Goal: Task Accomplishment & Management: Manage account settings

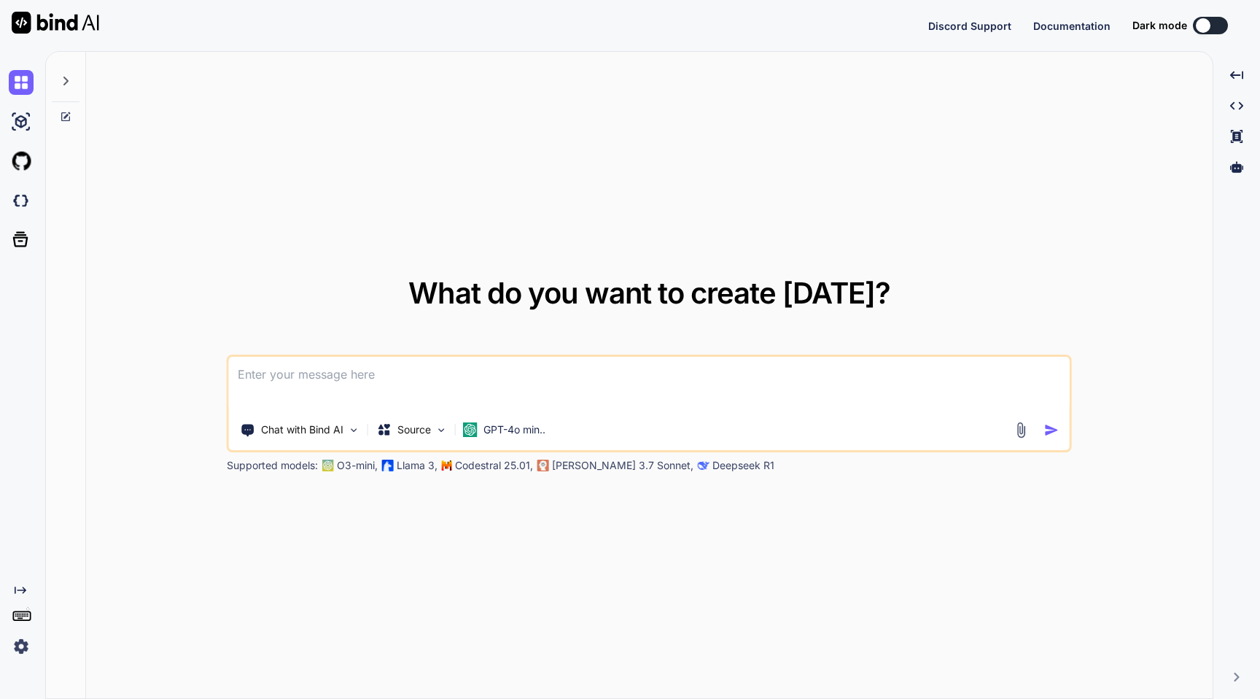
click at [20, 649] on img at bounding box center [21, 646] width 25 height 25
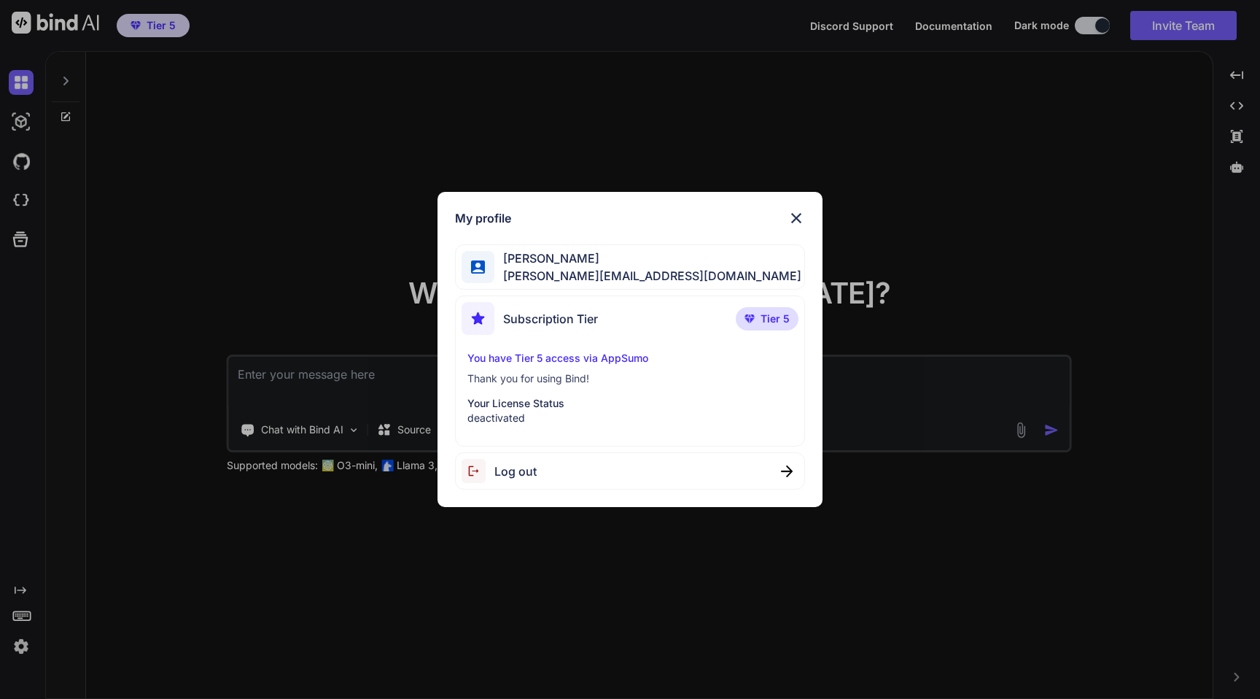
type textarea "x"
click at [297, 73] on div "My profile Nick Crooks nick-crooks-275@serf.me Subscription Tier Tier 5 You hav…" at bounding box center [630, 349] width 1260 height 699
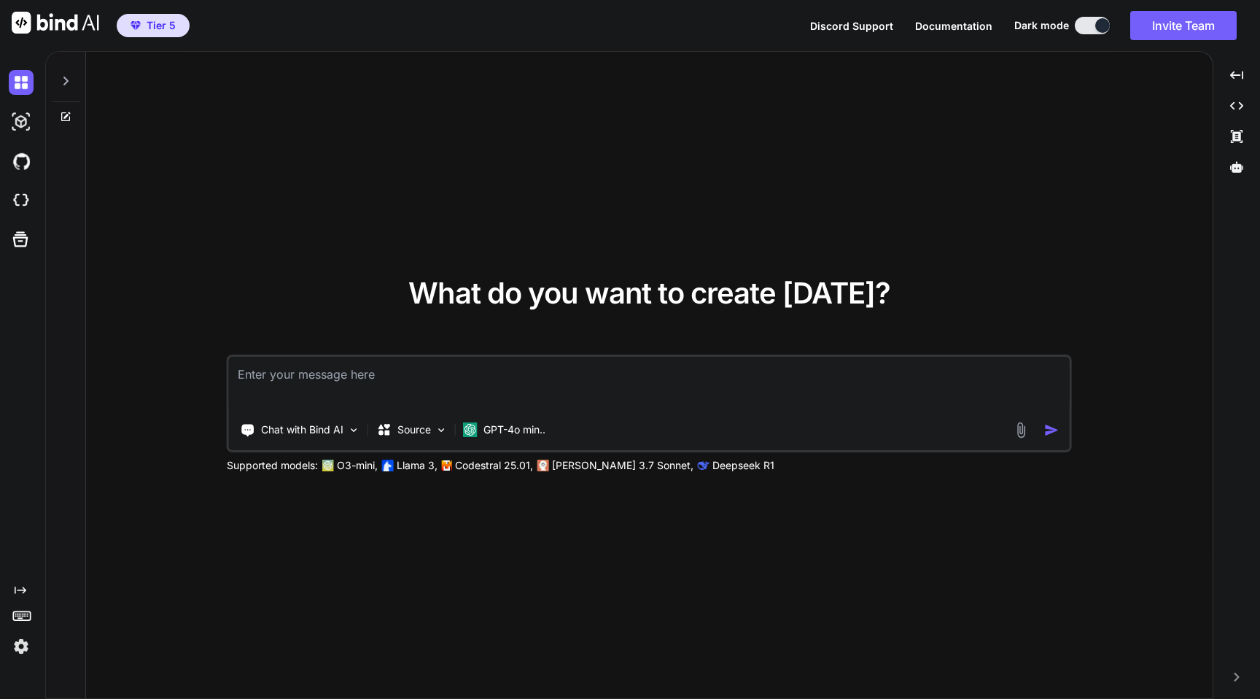
click at [26, 642] on img at bounding box center [21, 646] width 25 height 25
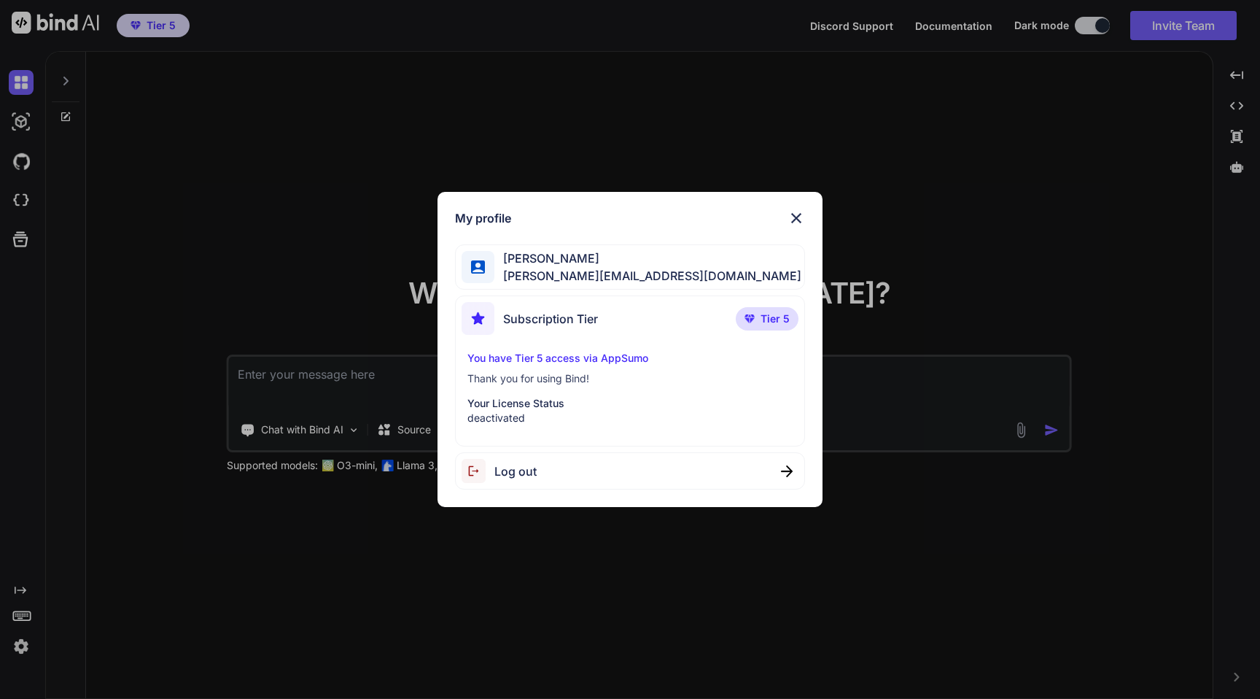
click at [517, 478] on span "Log out" at bounding box center [515, 470] width 42 height 17
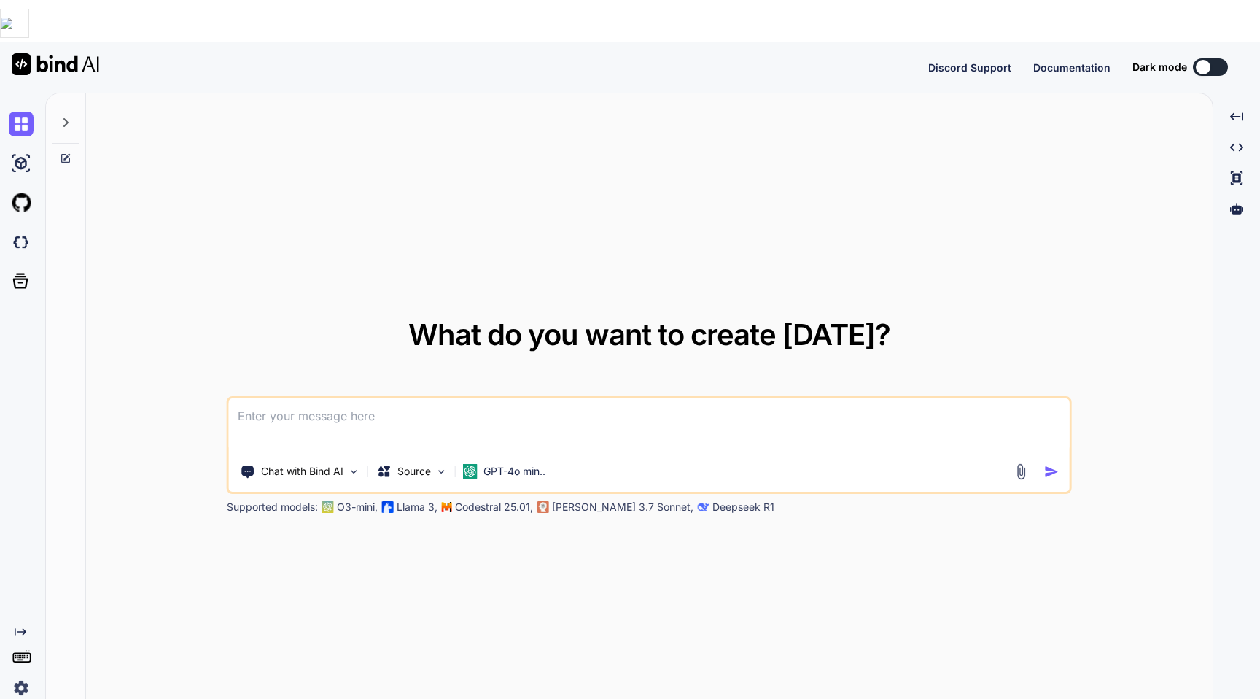
click at [20, 675] on img at bounding box center [21, 687] width 25 height 25
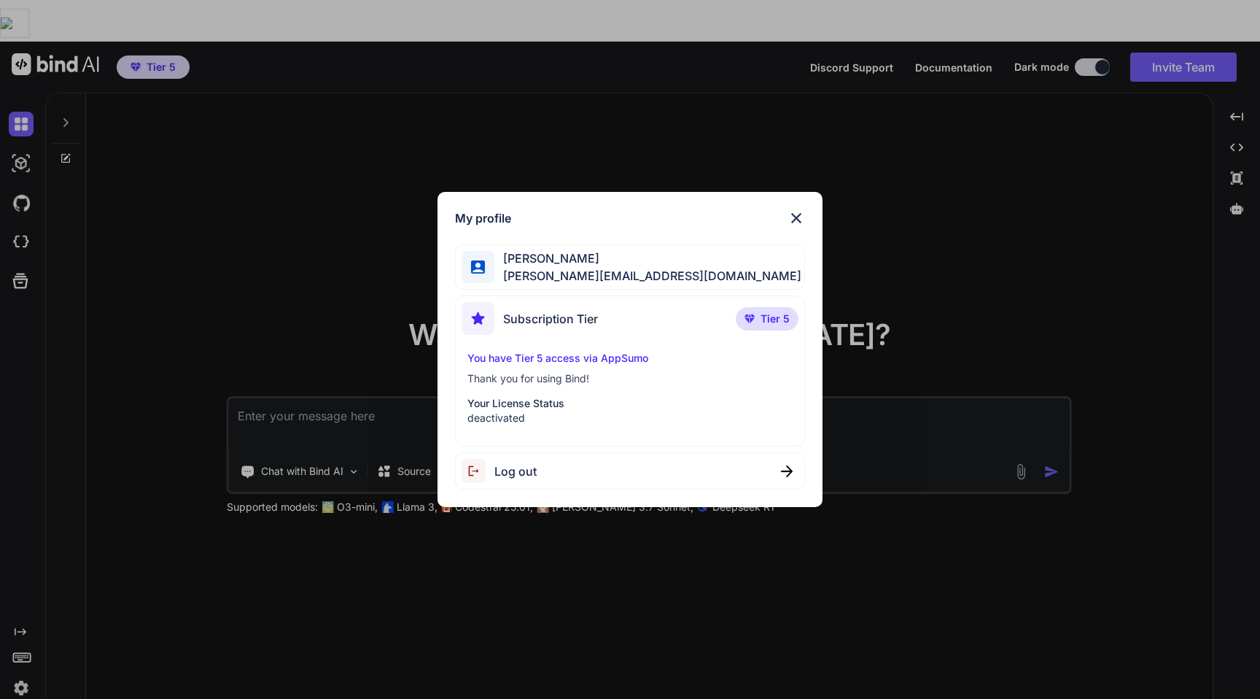
type textarea "x"
click at [766, 314] on span "Tier 5" at bounding box center [774, 318] width 29 height 15
click at [607, 359] on p "You have Tier 5 access via AppSumo" at bounding box center [629, 358] width 325 height 15
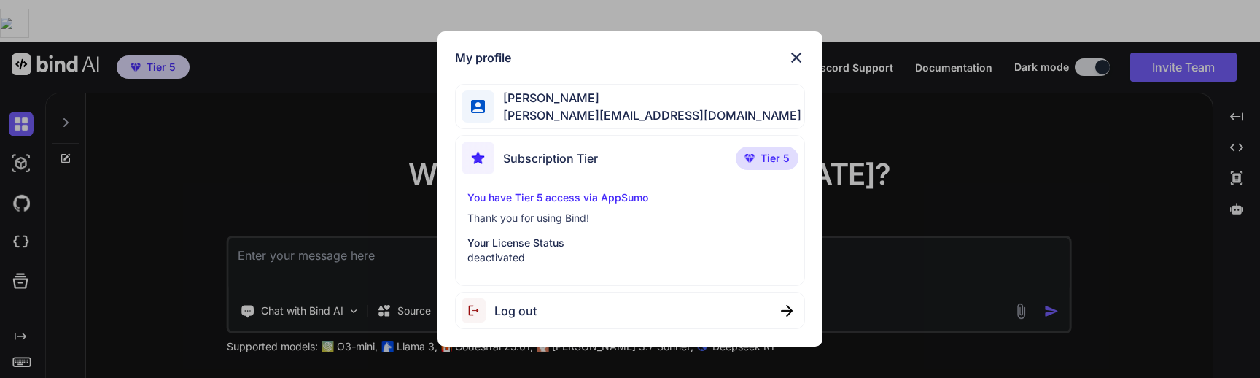
click at [502, 257] on p "deactivated" at bounding box center [629, 257] width 325 height 15
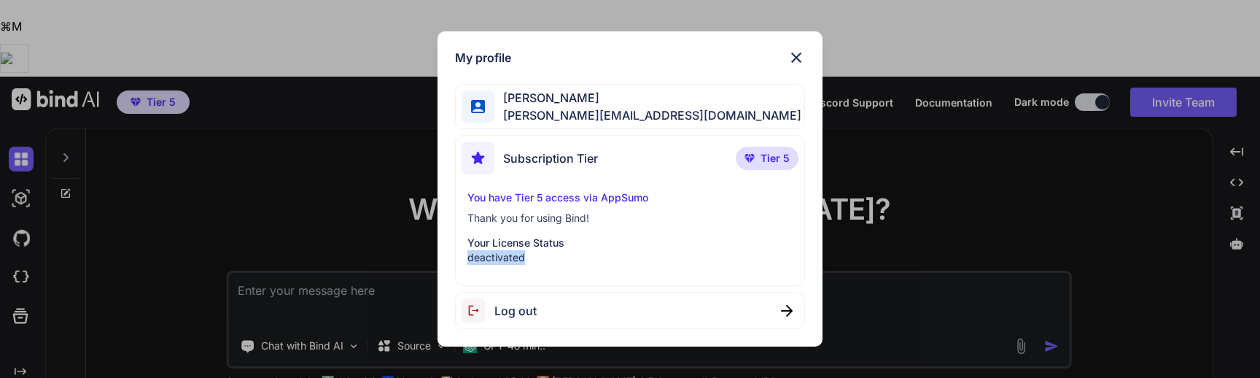
copy p "deactivated"
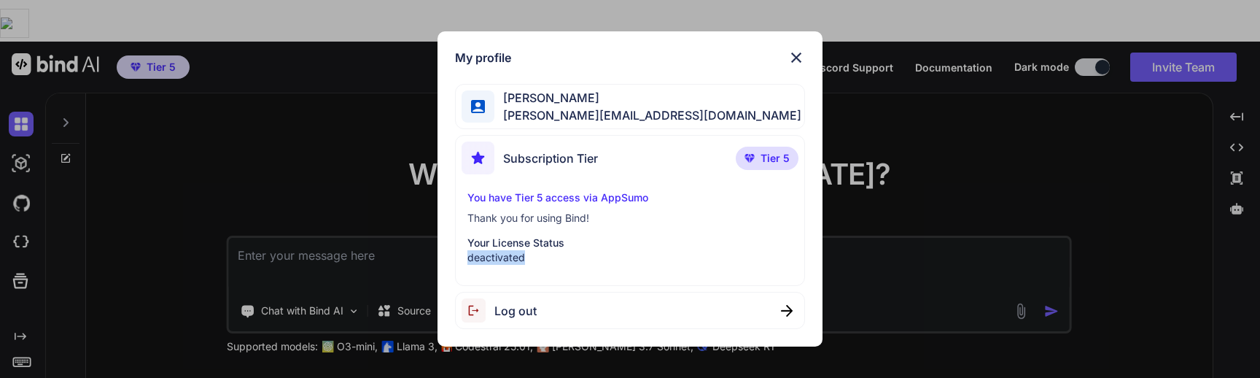
click at [795, 58] on img at bounding box center [795, 57] width 17 height 17
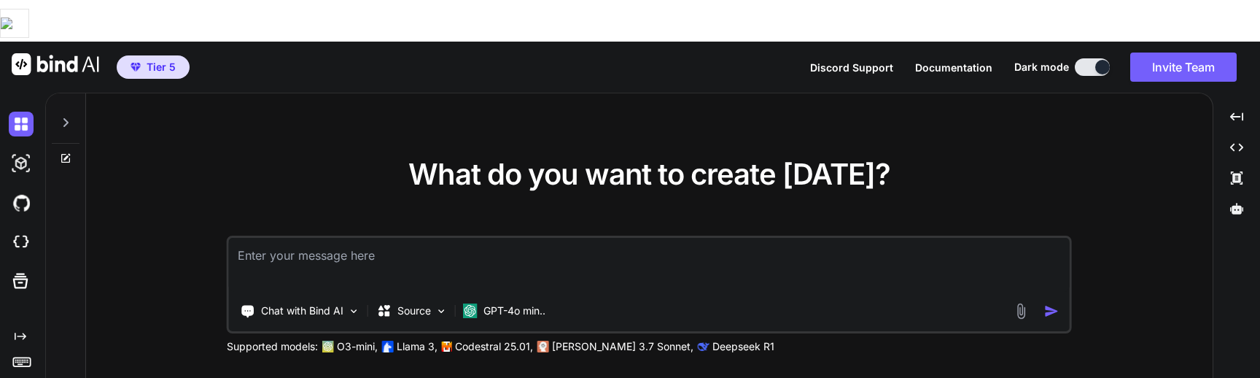
click at [33, 230] on div at bounding box center [24, 242] width 31 height 25
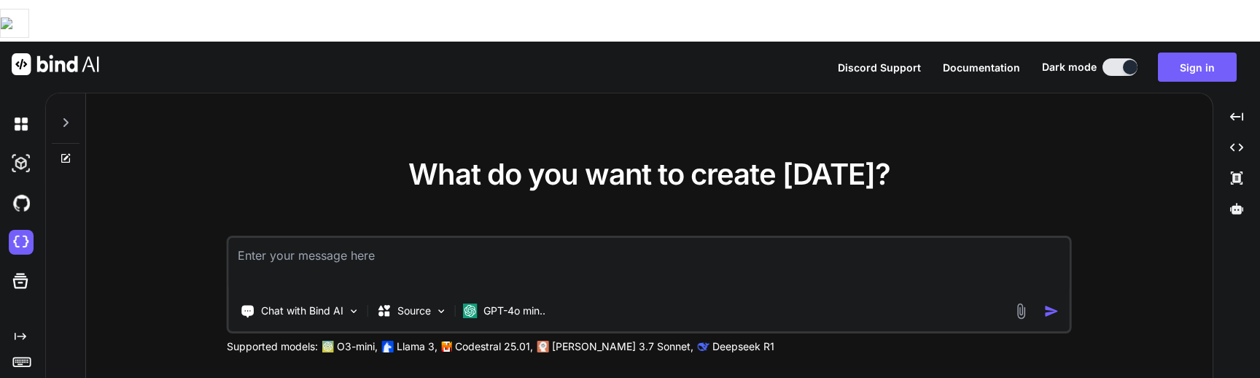
type textarea "x"
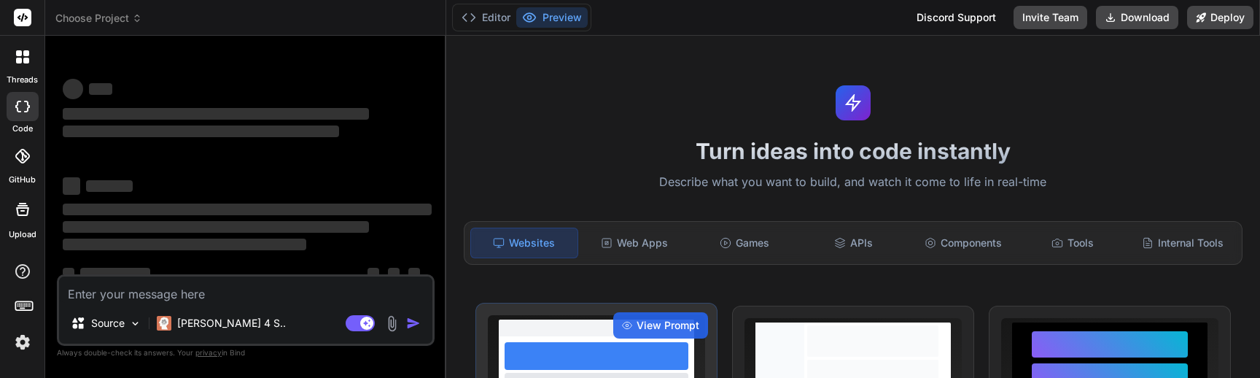
type textarea "x"
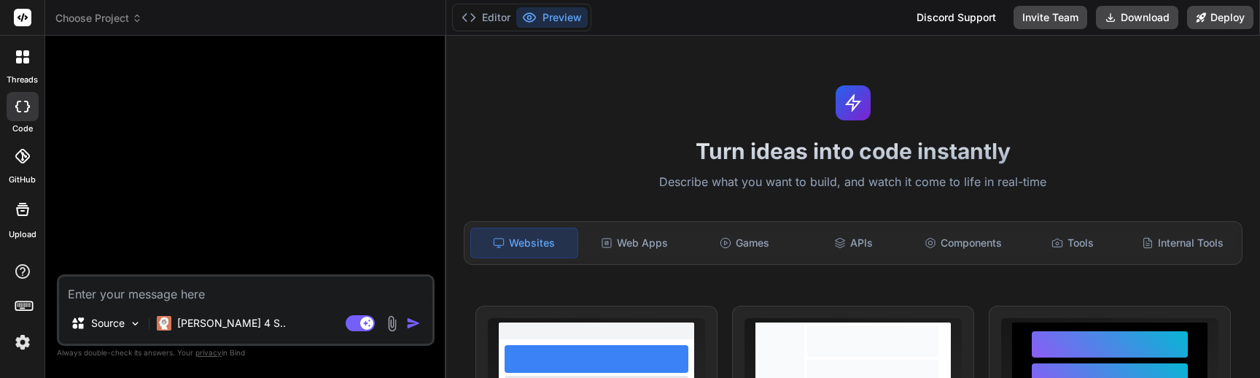
type textarea "x"
click at [135, 294] on textarea at bounding box center [245, 289] width 373 height 26
type textarea "h"
type textarea "x"
type textarea "hi"
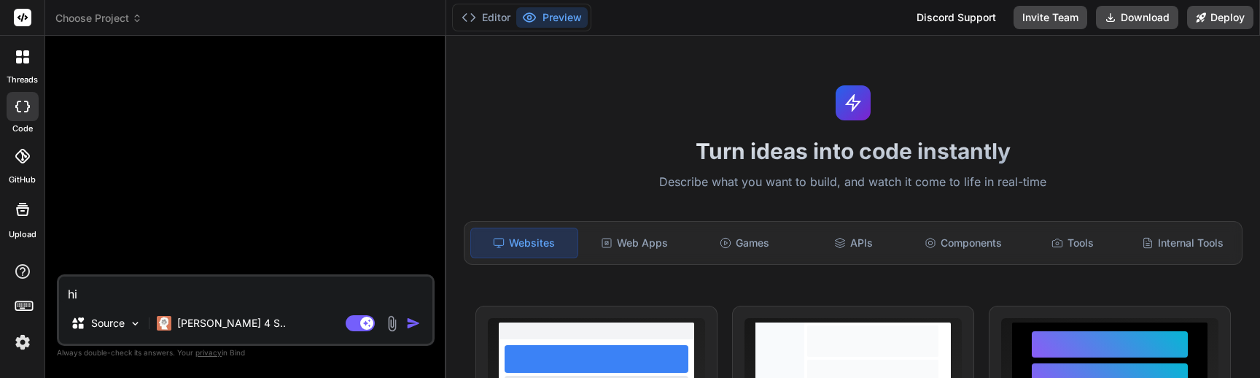
type textarea "x"
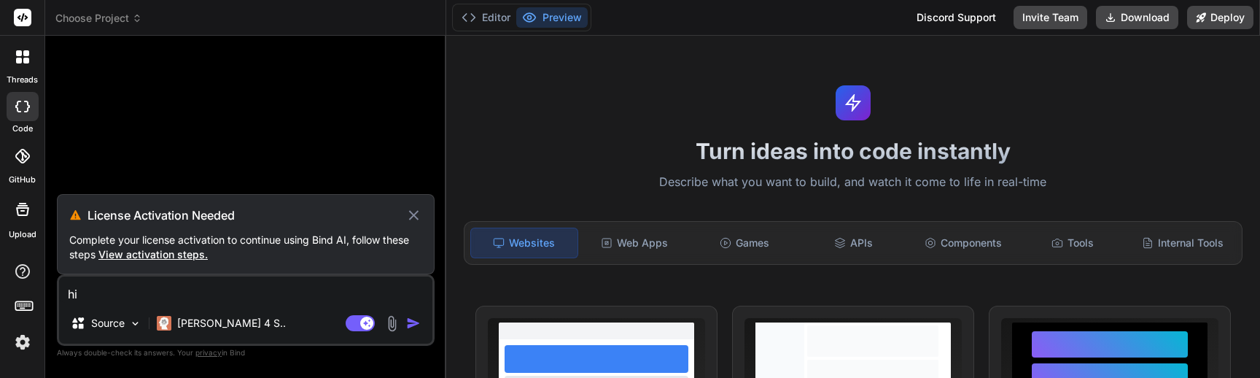
type textarea "hi"
click at [26, 335] on img at bounding box center [22, 342] width 25 height 25
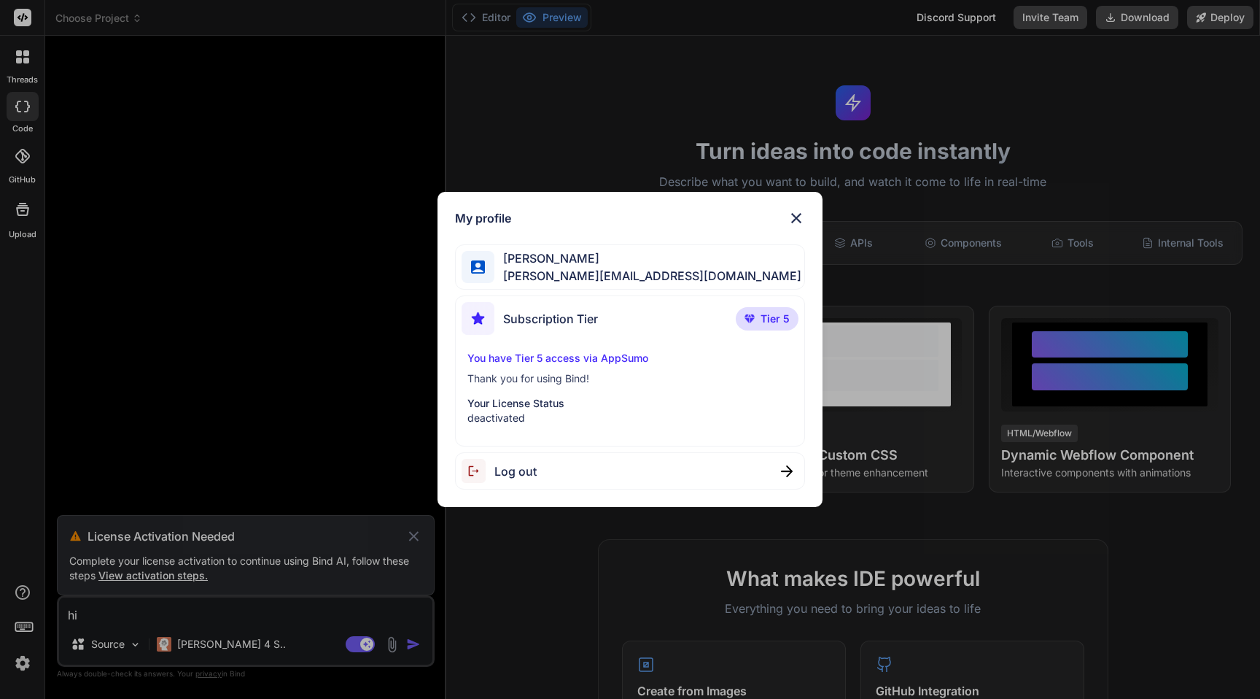
click at [795, 209] on img at bounding box center [795, 217] width 17 height 17
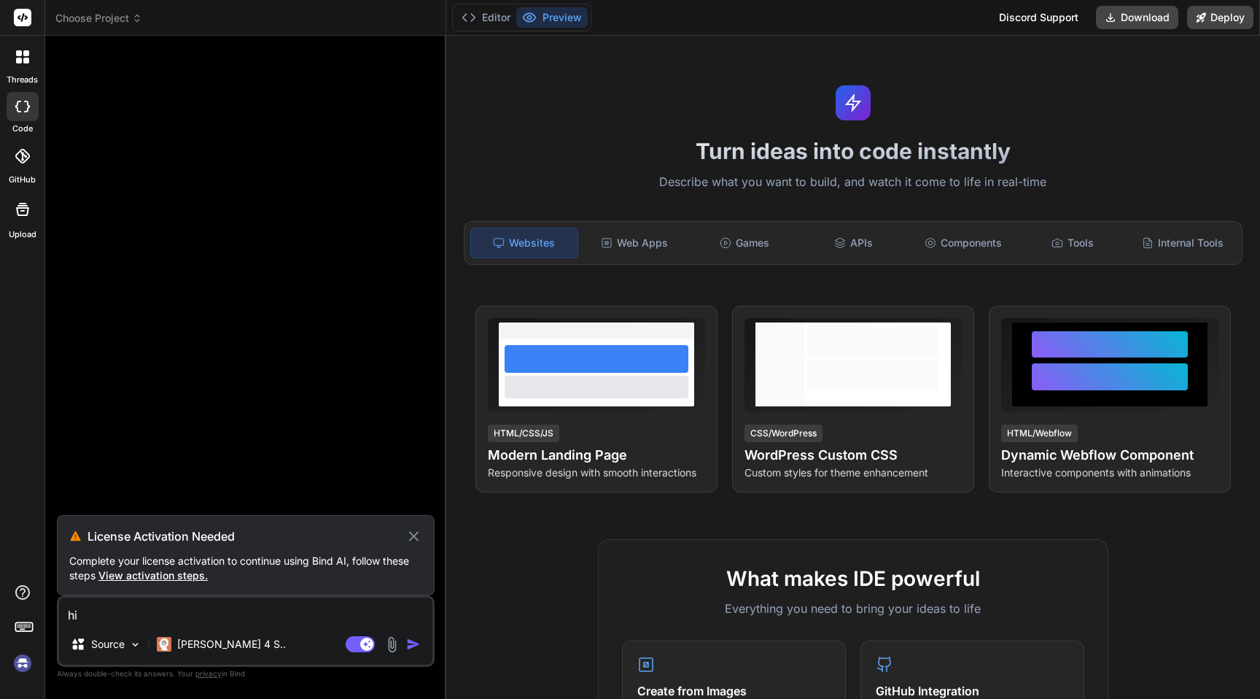
type textarea "x"
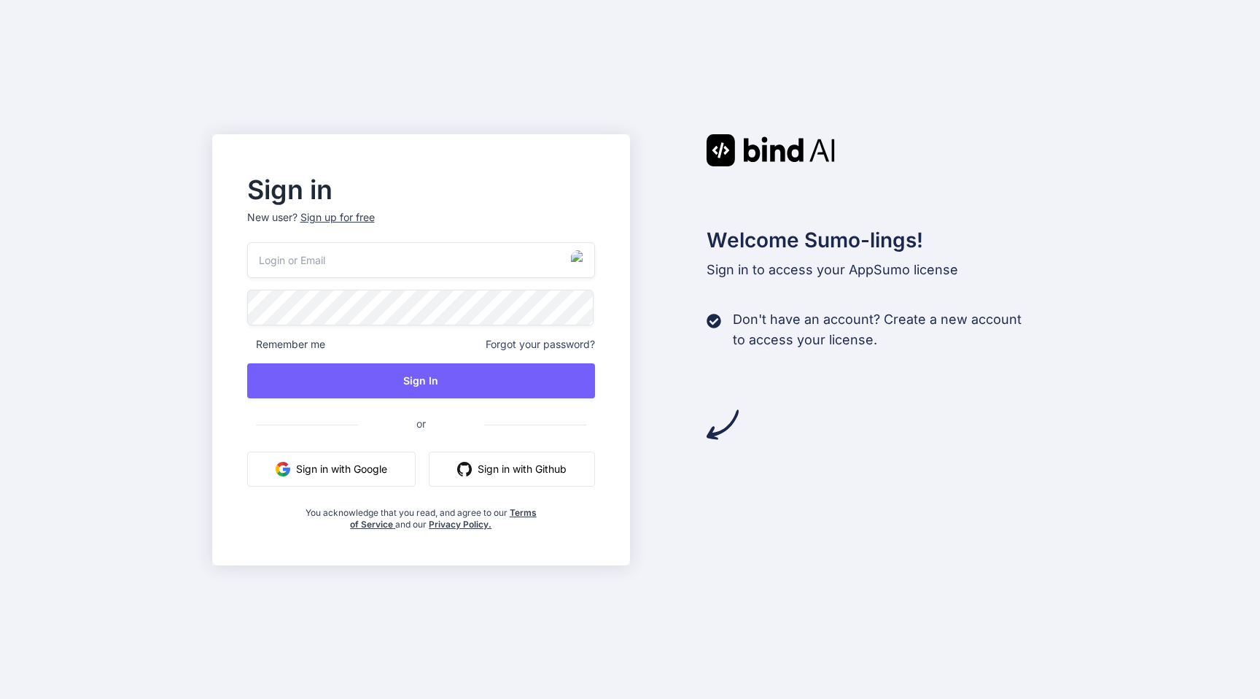
type input "[PERSON_NAME][EMAIL_ADDRESS][DOMAIN_NAME]"
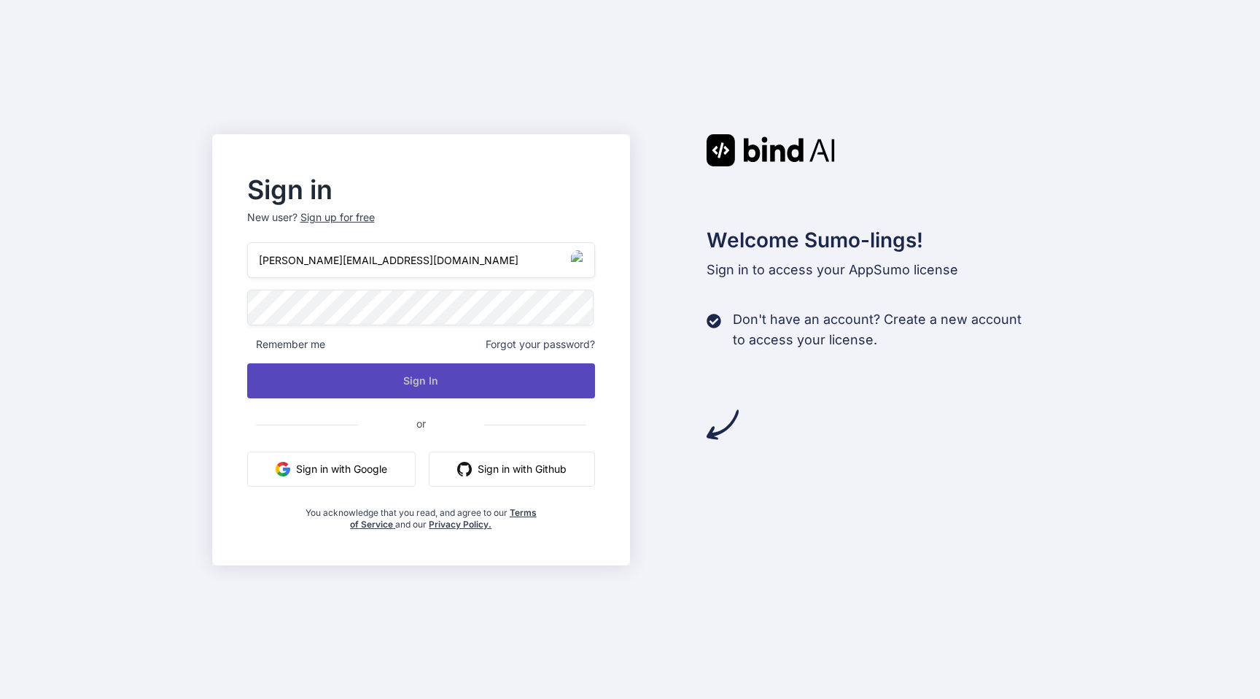
click at [443, 380] on button "Sign In" at bounding box center [421, 380] width 349 height 35
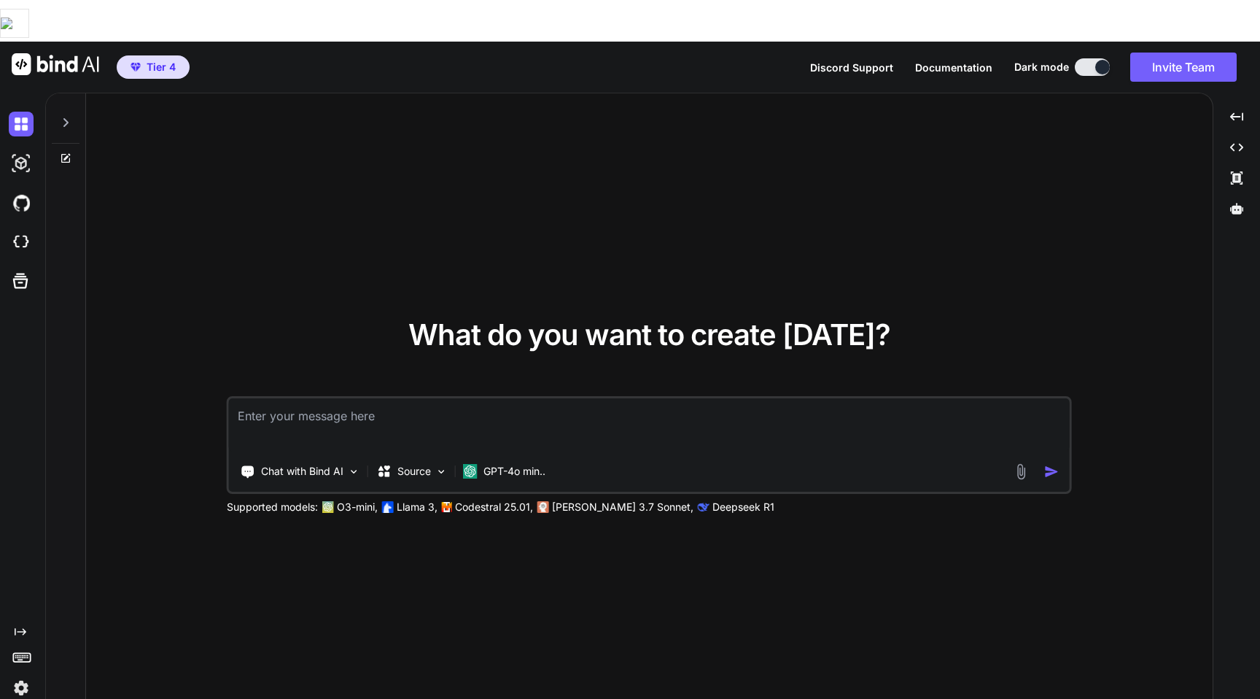
click at [24, 675] on img at bounding box center [21, 687] width 25 height 25
